Goal: Navigation & Orientation: Find specific page/section

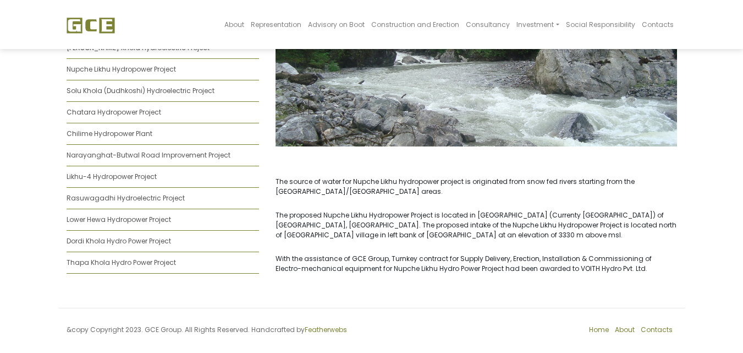
scroll to position [859, 0]
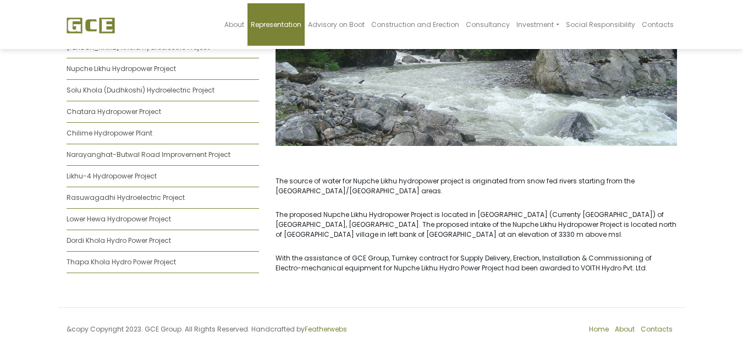
click at [289, 28] on span "Representation" at bounding box center [276, 24] width 51 height 9
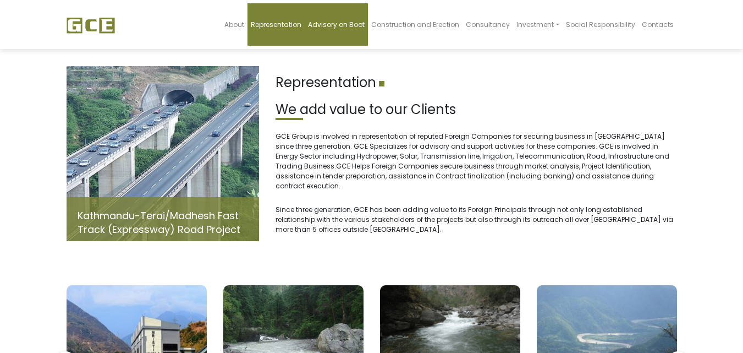
click at [354, 31] on link "Advisory on Boot" at bounding box center [336, 24] width 63 height 42
